Goal: Communication & Community: Answer question/provide support

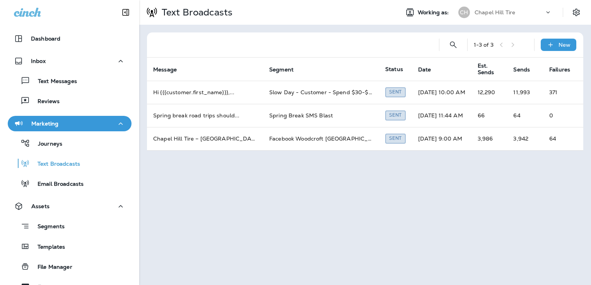
scroll to position [5, 0]
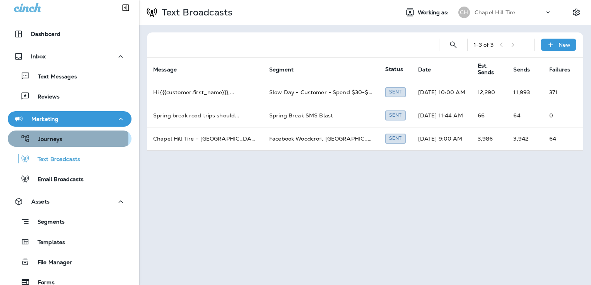
click at [56, 138] on p "Journeys" at bounding box center [46, 139] width 32 height 7
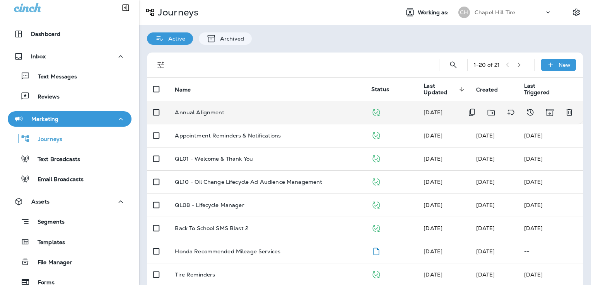
click at [224, 115] on div "Annual Alignment" at bounding box center [267, 112] width 184 height 6
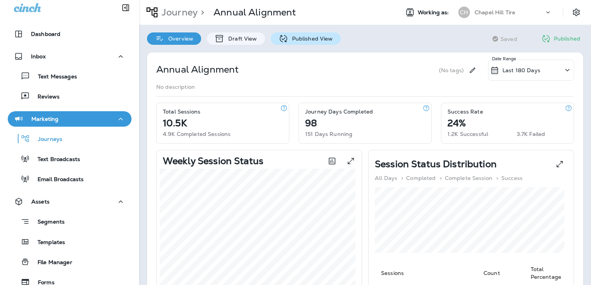
click at [288, 38] on p "Published View" at bounding box center [310, 39] width 45 height 6
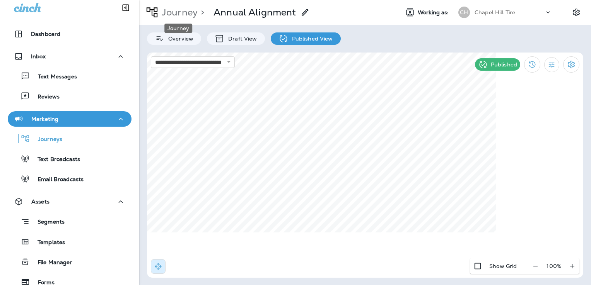
click at [173, 12] on p "Journey" at bounding box center [178, 13] width 39 height 12
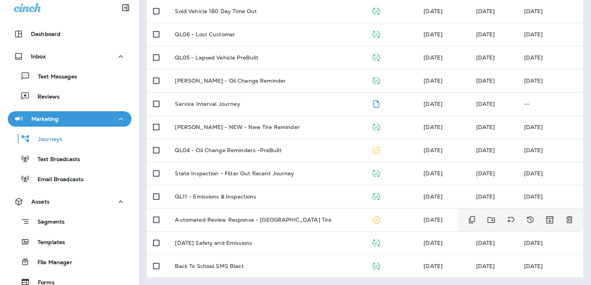
scroll to position [287, 0]
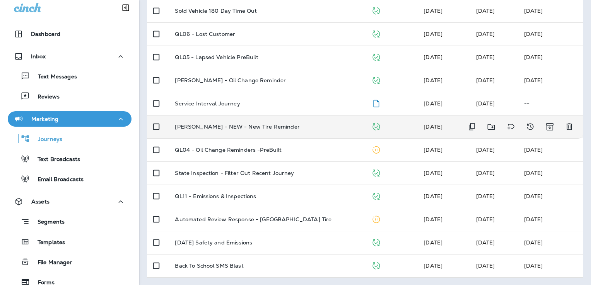
click at [255, 127] on p "[PERSON_NAME] - NEW - New Tire Reminder" at bounding box center [237, 127] width 125 height 6
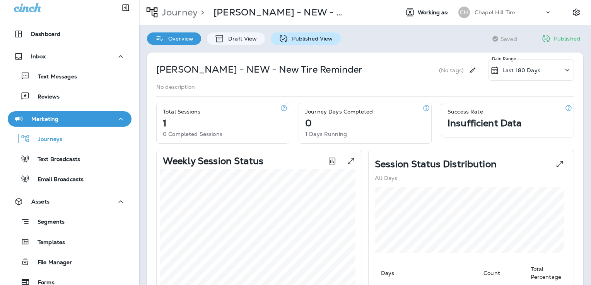
click at [297, 39] on p "Published View" at bounding box center [310, 39] width 45 height 6
click at [174, 13] on p "Journey" at bounding box center [178, 13] width 39 height 12
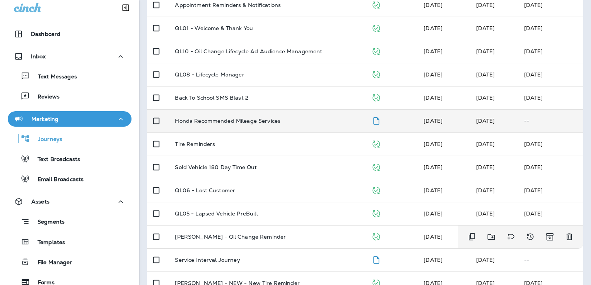
scroll to position [131, 0]
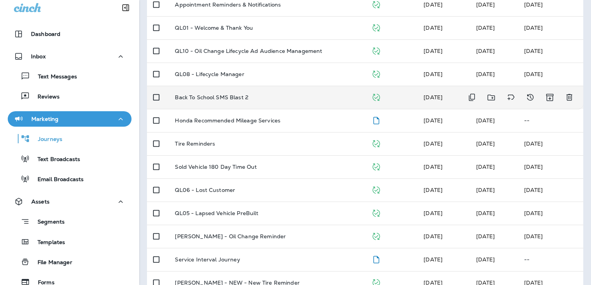
click at [231, 95] on p "Back To School SMS Blast 2" at bounding box center [211, 97] width 73 height 6
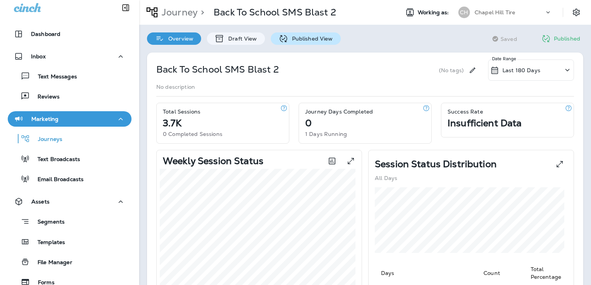
click at [291, 39] on p "Published View" at bounding box center [310, 39] width 45 height 6
click at [170, 10] on p "Journey" at bounding box center [178, 13] width 39 height 12
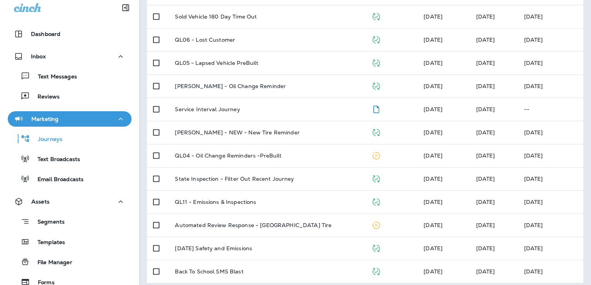
scroll to position [287, 0]
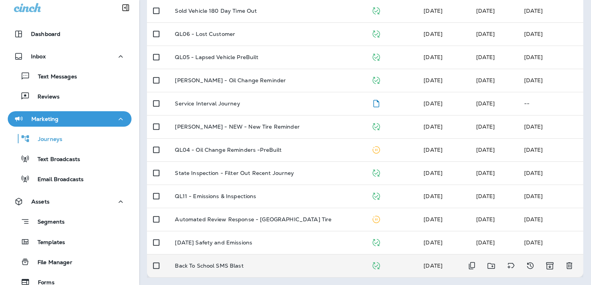
click at [211, 266] on p "Back To School SMS Blast" at bounding box center [209, 266] width 68 height 6
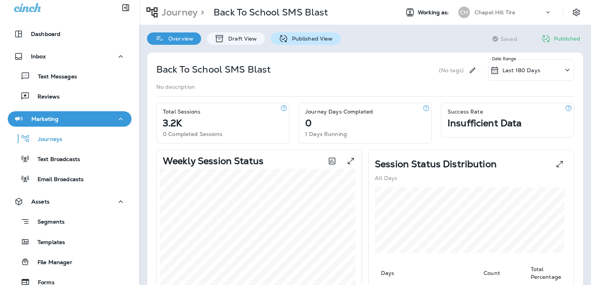
click at [309, 38] on p "Published View" at bounding box center [310, 39] width 45 height 6
click at [179, 12] on p "Journey" at bounding box center [178, 13] width 39 height 12
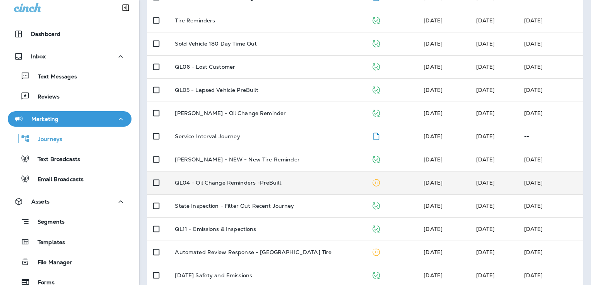
scroll to position [287, 0]
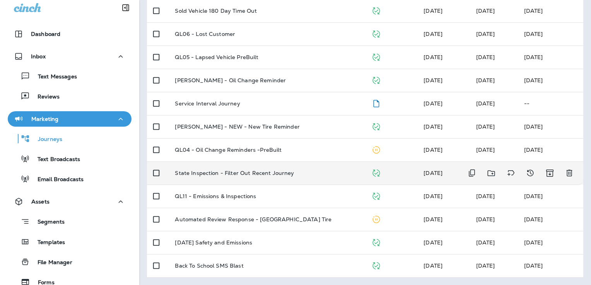
click at [219, 170] on p "State Inspection - Filter Out Recent Journey" at bounding box center [234, 173] width 119 height 6
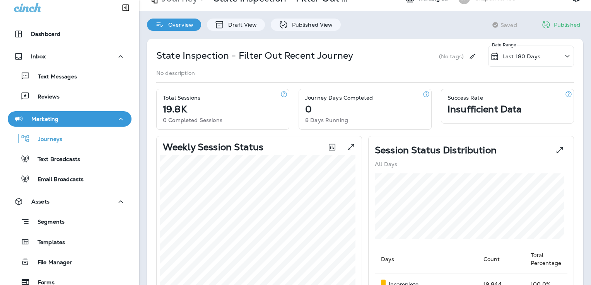
scroll to position [14, 0]
click at [308, 24] on p "Published View" at bounding box center [310, 25] width 45 height 6
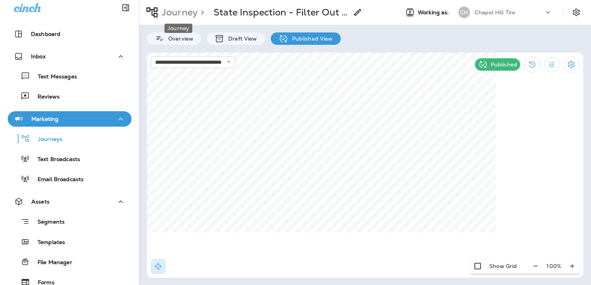
click at [180, 13] on p "Journey" at bounding box center [178, 13] width 39 height 12
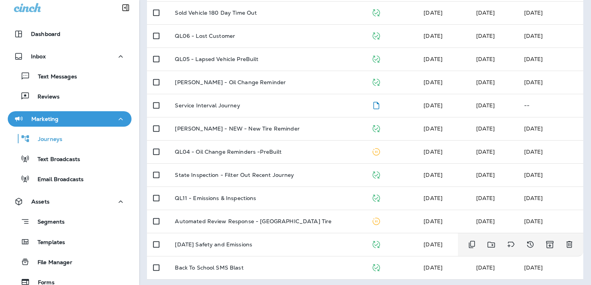
scroll to position [286, 0]
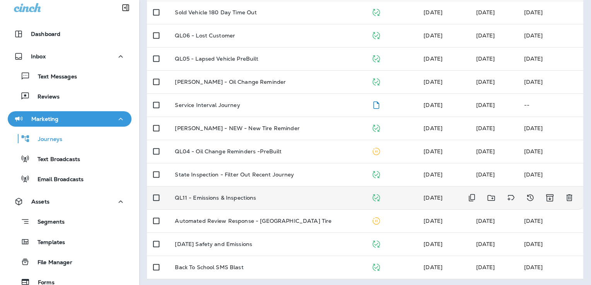
click at [234, 195] on p "QL11 - Emissions & Inspections" at bounding box center [215, 198] width 81 height 6
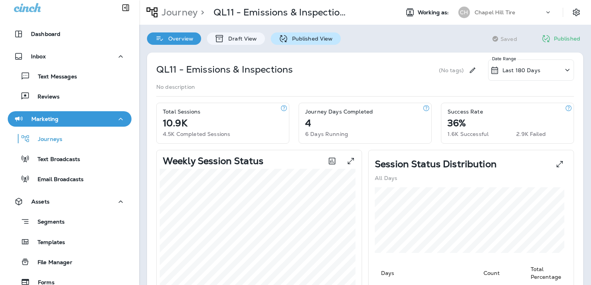
click at [299, 38] on p "Published View" at bounding box center [310, 39] width 45 height 6
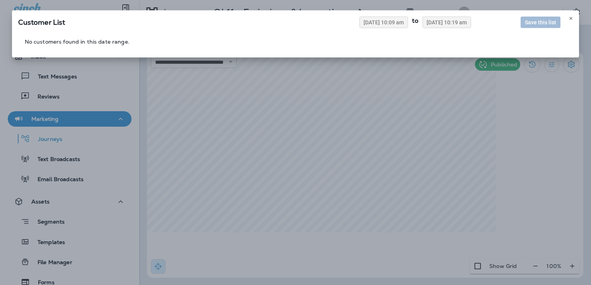
click at [346, 89] on div "Customer List [DATE] 10:09 am to [DATE] 10:19 am Save this list No customers fo…" at bounding box center [295, 145] width 591 height 285
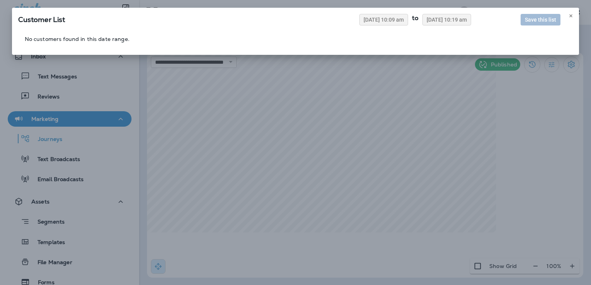
click at [348, 89] on div "Customer List [DATE] 10:09 am to [DATE] 10:19 am Save this list No customers fo…" at bounding box center [295, 142] width 591 height 285
click at [386, 20] on span "[DATE] 10:09 am" at bounding box center [384, 19] width 40 height 5
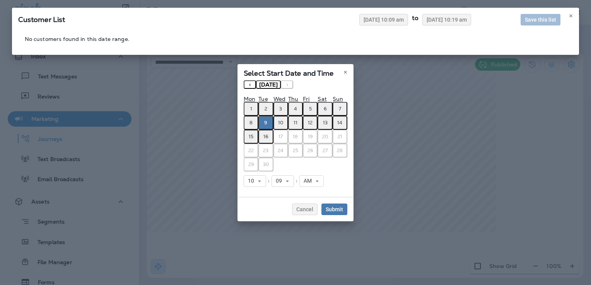
click at [251, 82] on button "‹" at bounding box center [250, 84] width 12 height 9
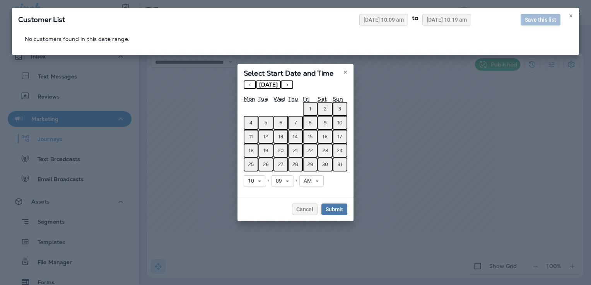
click at [313, 107] on button "1" at bounding box center [310, 109] width 15 height 14
click at [334, 210] on span "Submit" at bounding box center [334, 209] width 17 height 5
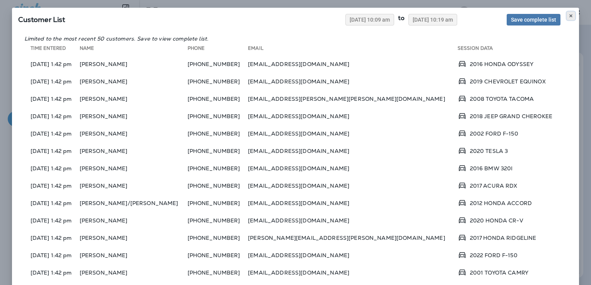
click at [570, 16] on use at bounding box center [571, 15] width 3 height 3
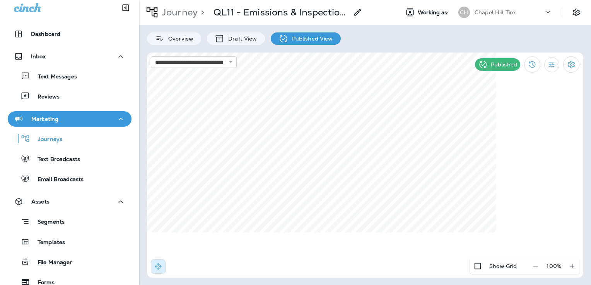
click at [343, 92] on div "Customer List [DATE] 10:09 am to [DATE] 10:19 am Save complete list" at bounding box center [295, 50] width 567 height 162
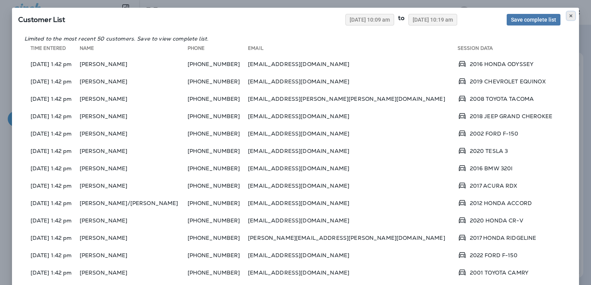
click at [569, 14] on icon at bounding box center [571, 16] width 5 height 5
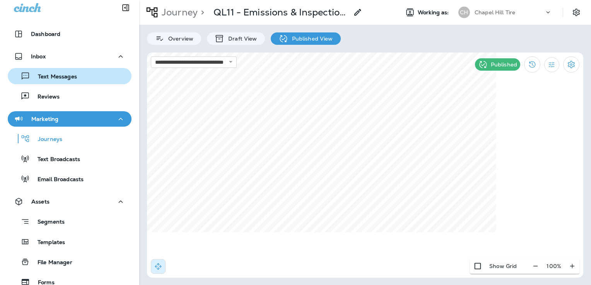
click at [55, 72] on div "Text Messages" at bounding box center [44, 76] width 66 height 12
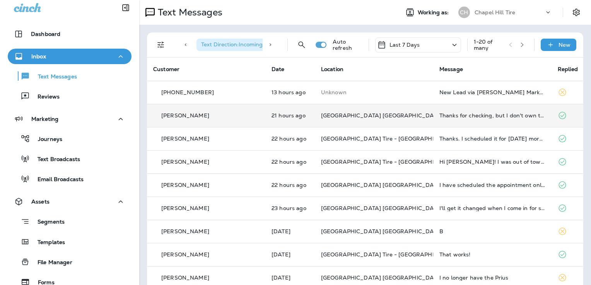
click at [396, 120] on td "[GEOGRAPHIC_DATA] [GEOGRAPHIC_DATA]" at bounding box center [374, 115] width 118 height 23
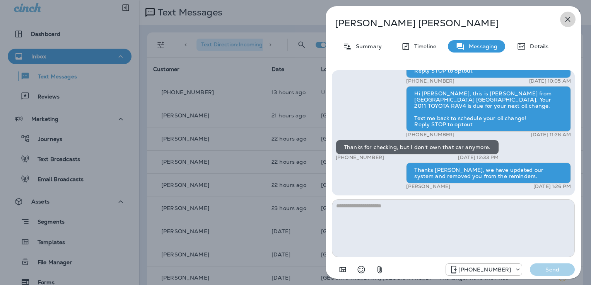
click at [567, 17] on icon "button" at bounding box center [567, 19] width 9 height 9
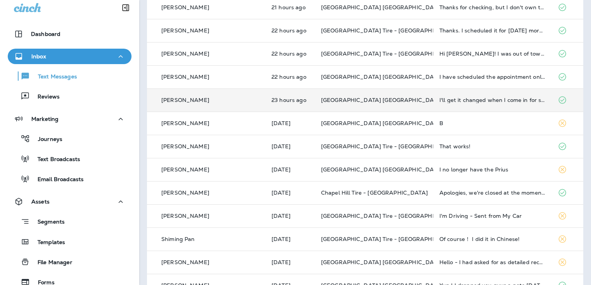
scroll to position [109, 0]
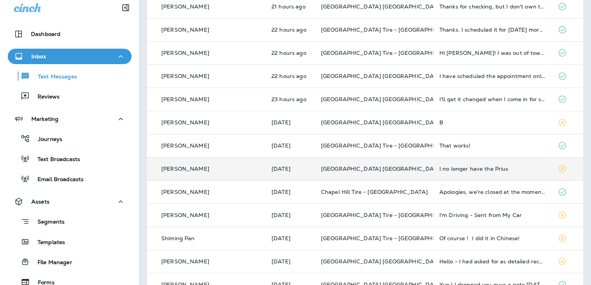
click at [440, 169] on div "I no longer have the Prius" at bounding box center [492, 169] width 106 height 6
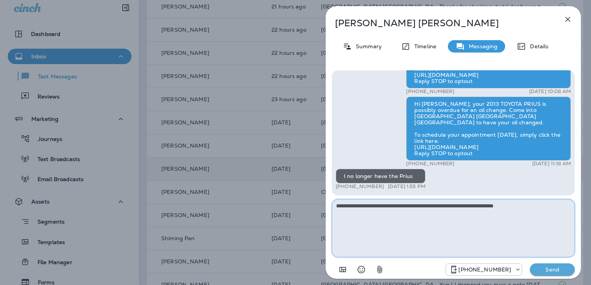
click at [533, 208] on textarea "**********" at bounding box center [453, 229] width 243 height 58
type textarea "**********"
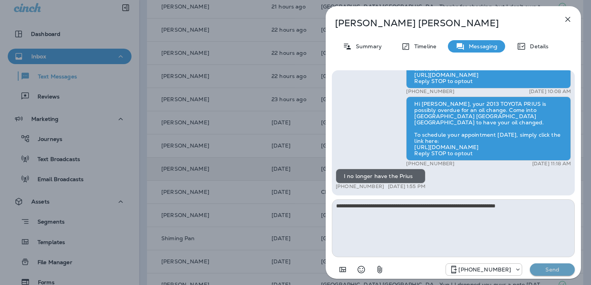
click at [550, 271] on p "Send" at bounding box center [552, 270] width 32 height 7
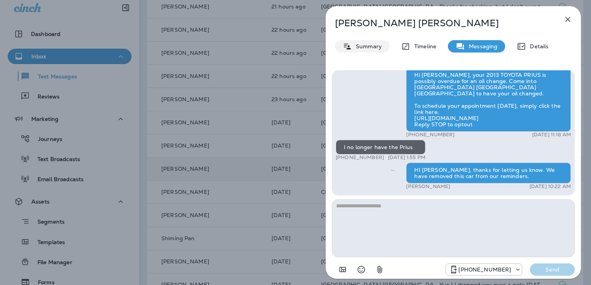
click at [371, 47] on p "Summary" at bounding box center [367, 46] width 30 height 6
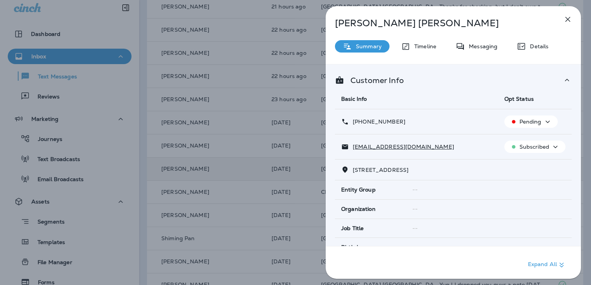
scroll to position [152, 0]
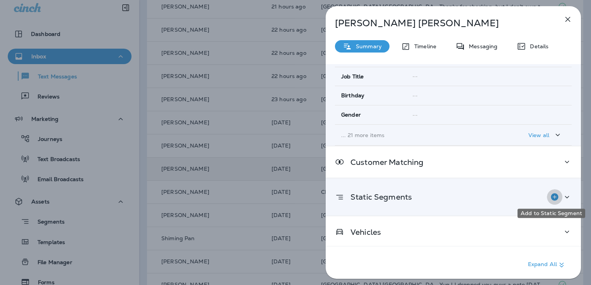
click at [551, 195] on icon "Add to Static Segment" at bounding box center [554, 196] width 7 height 7
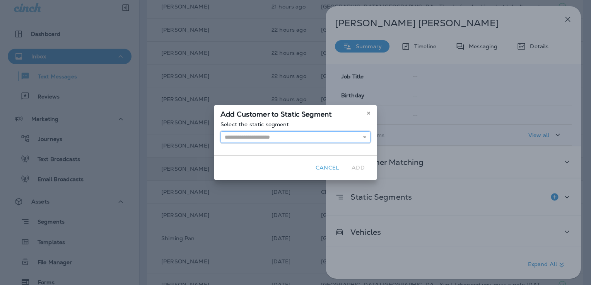
click at [289, 138] on input "text" at bounding box center [295, 138] width 150 height 12
click at [255, 138] on input "****" at bounding box center [295, 138] width 150 height 12
type input "*"
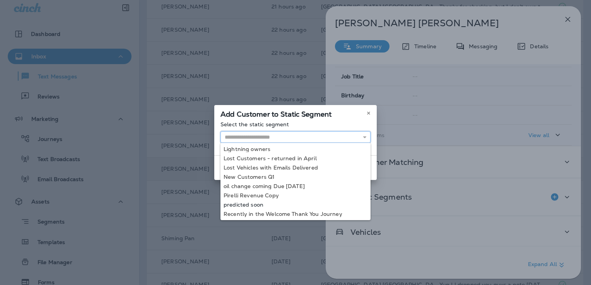
scroll to position [576, 0]
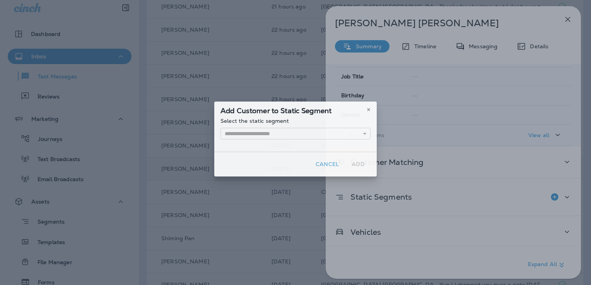
click at [441, 113] on div "Add Customer to Static Segment Select the static segment Apex customers Atlanti…" at bounding box center [295, 139] width 591 height 285
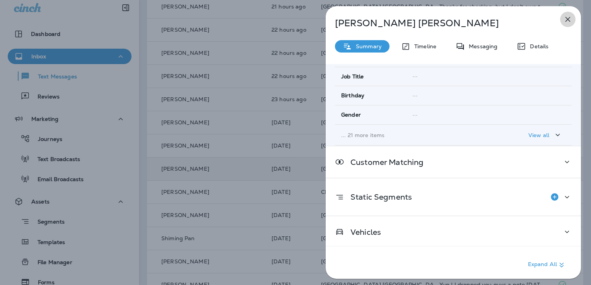
click at [568, 19] on icon "button" at bounding box center [568, 19] width 5 height 5
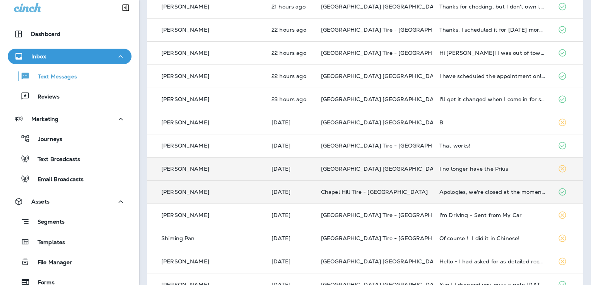
click at [552, 193] on td at bounding box center [568, 192] width 32 height 23
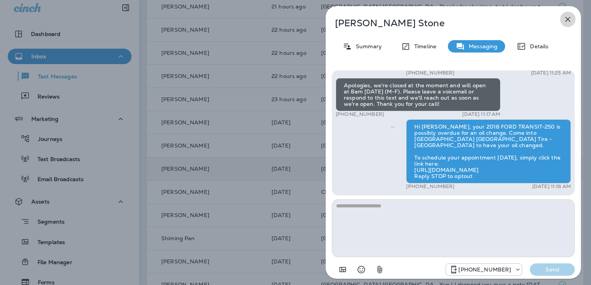
click at [569, 18] on icon "button" at bounding box center [568, 19] width 5 height 5
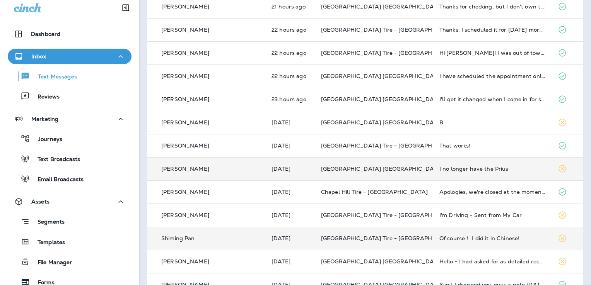
click at [469, 239] on div "Of course！ I did it in Chinese!" at bounding box center [492, 239] width 106 height 6
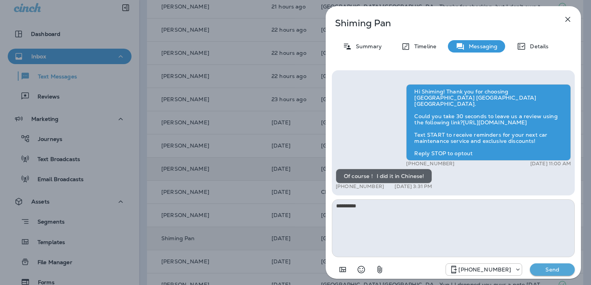
click at [378, 205] on textarea "**********" at bounding box center [453, 229] width 243 height 58
type textarea "**********"
click at [554, 272] on p "Send" at bounding box center [552, 270] width 32 height 7
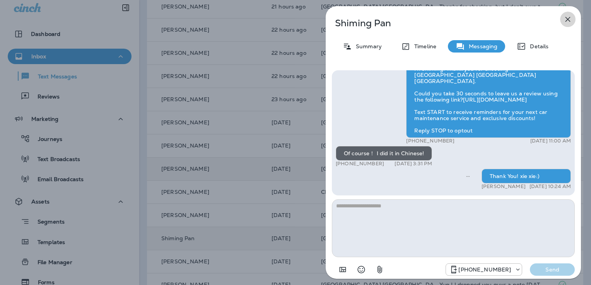
click at [568, 18] on icon "button" at bounding box center [567, 19] width 9 height 9
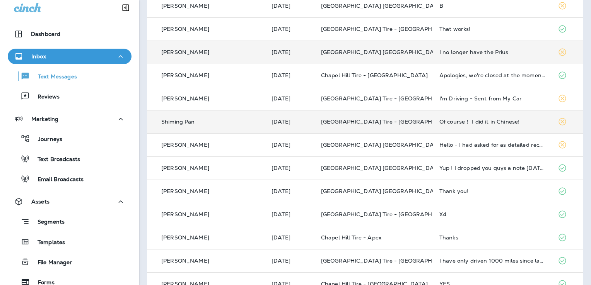
scroll to position [226, 0]
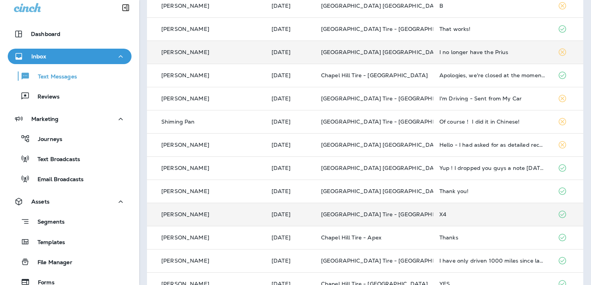
click at [433, 216] on td "X4" at bounding box center [492, 214] width 118 height 23
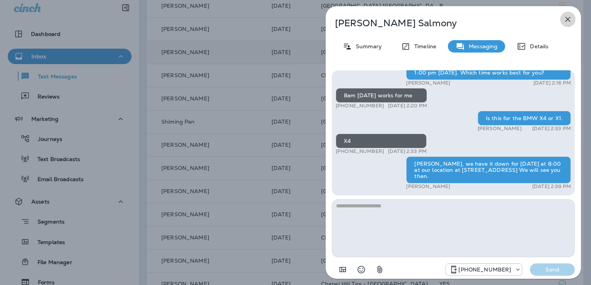
click at [569, 21] on icon "button" at bounding box center [567, 19] width 9 height 9
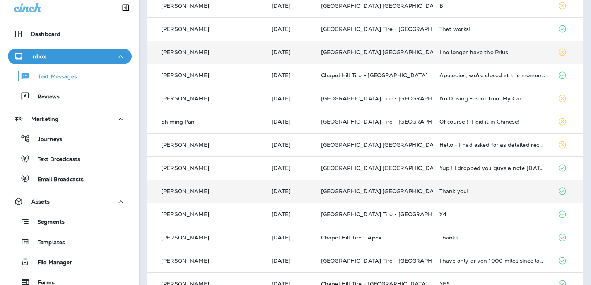
scroll to position [267, 0]
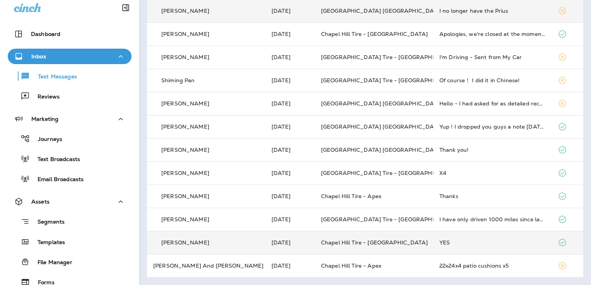
click at [369, 245] on p "Chapel Hill Tire - [GEOGRAPHIC_DATA]" at bounding box center [374, 243] width 106 height 6
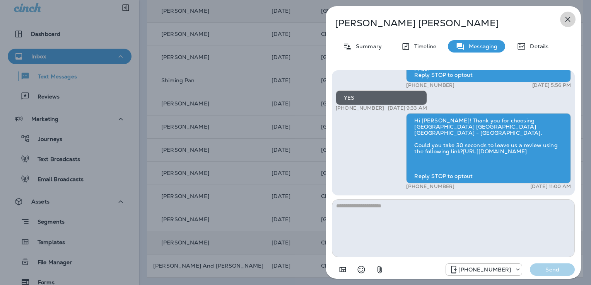
click at [568, 19] on icon "button" at bounding box center [568, 19] width 5 height 5
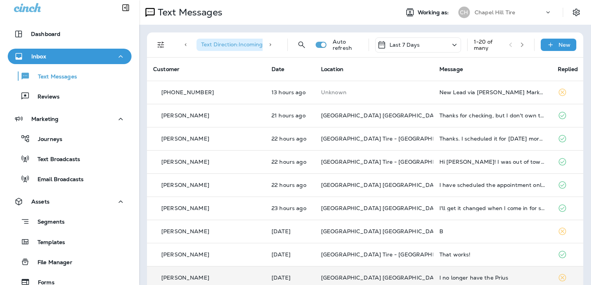
click at [244, 44] on span "Text Direction : Incoming" at bounding box center [232, 44] width 62 height 7
click at [159, 46] on icon "Filters" at bounding box center [160, 44] width 9 height 9
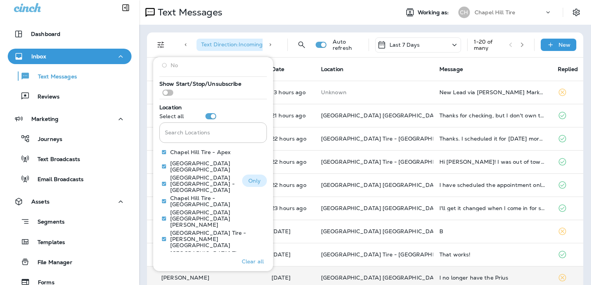
scroll to position [108, 0]
